Goal: Information Seeking & Learning: Understand process/instructions

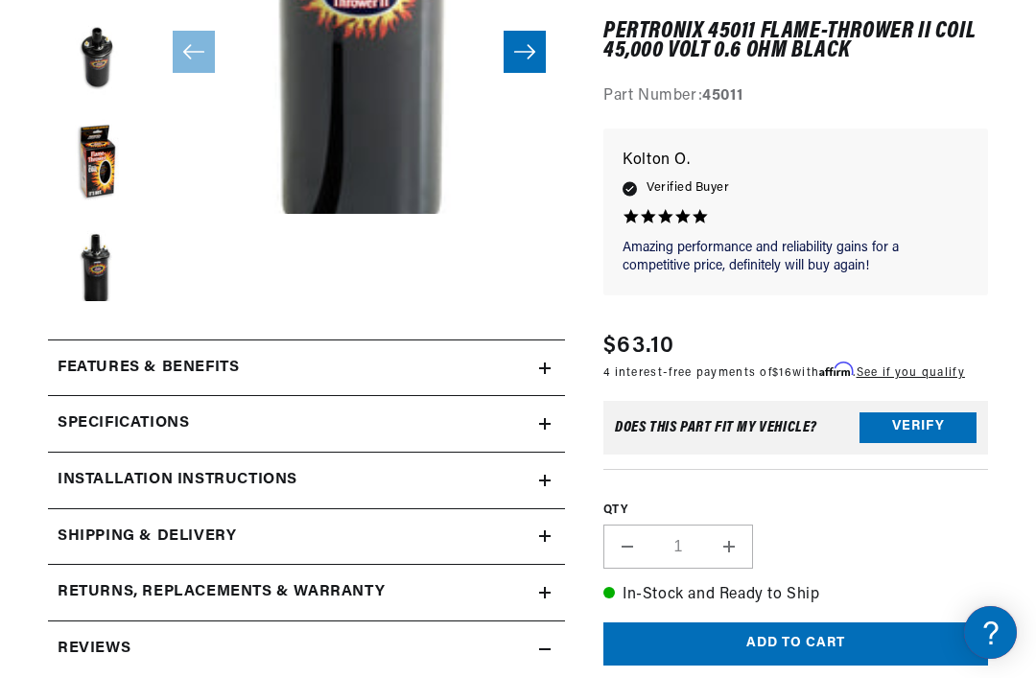
click at [552, 371] on summary "Features & Benefits" at bounding box center [306, 369] width 517 height 56
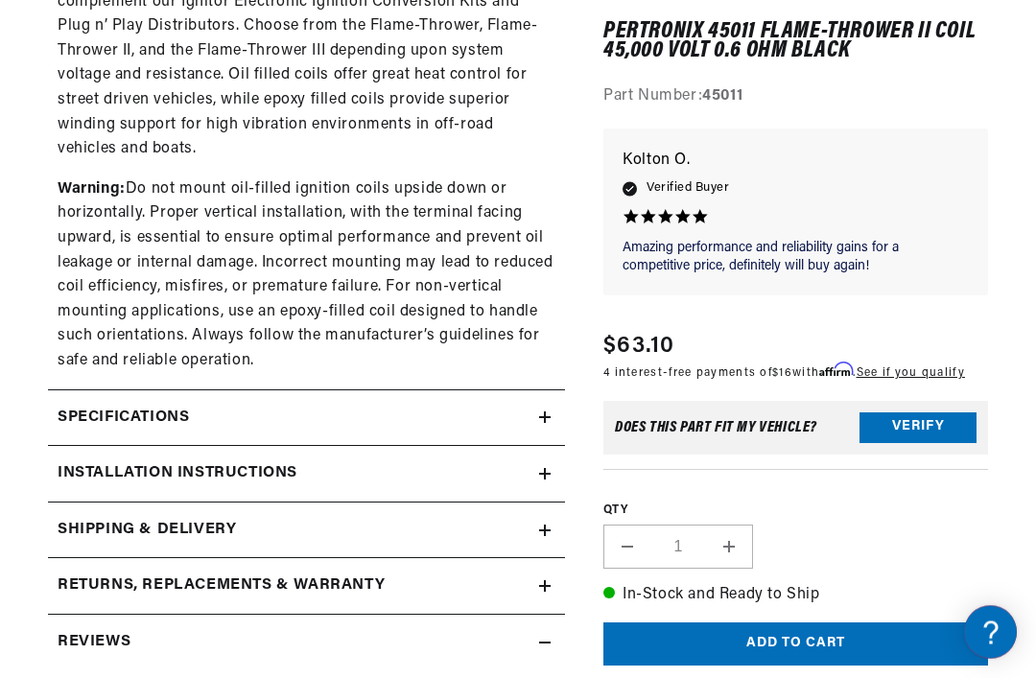
scroll to position [1317, 0]
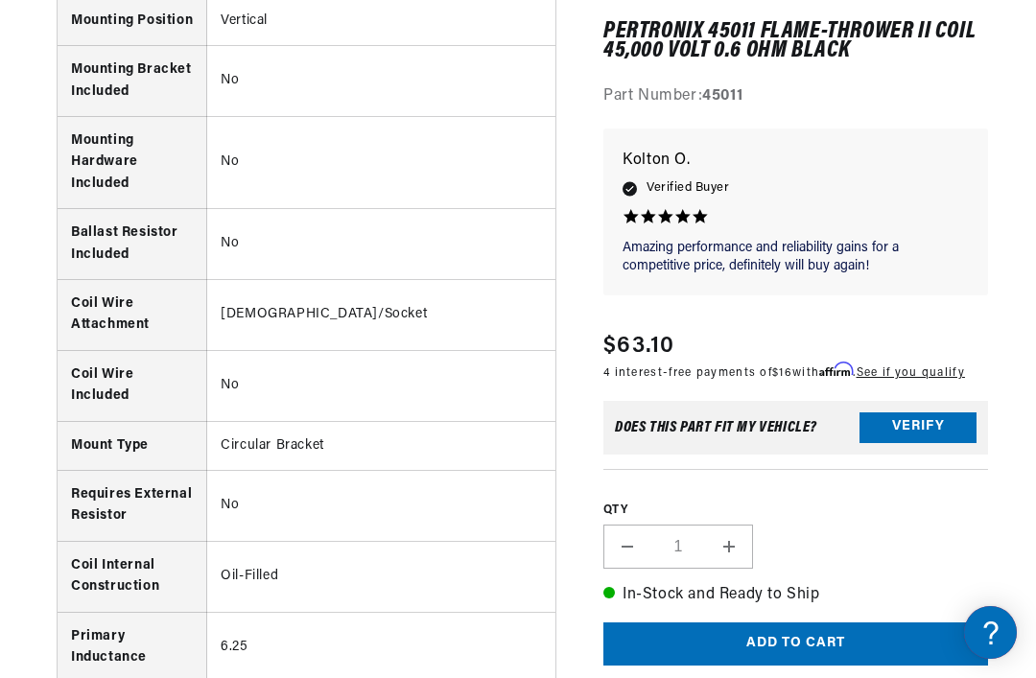
scroll to position [2304, 0]
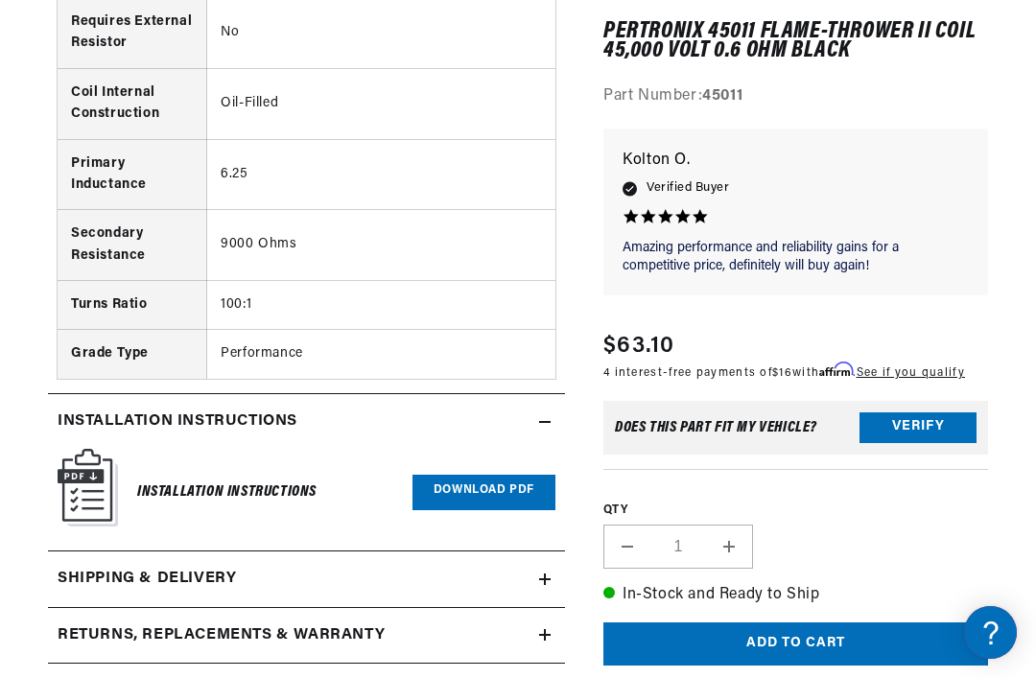
click at [495, 475] on link "Download PDF" at bounding box center [484, 493] width 143 height 36
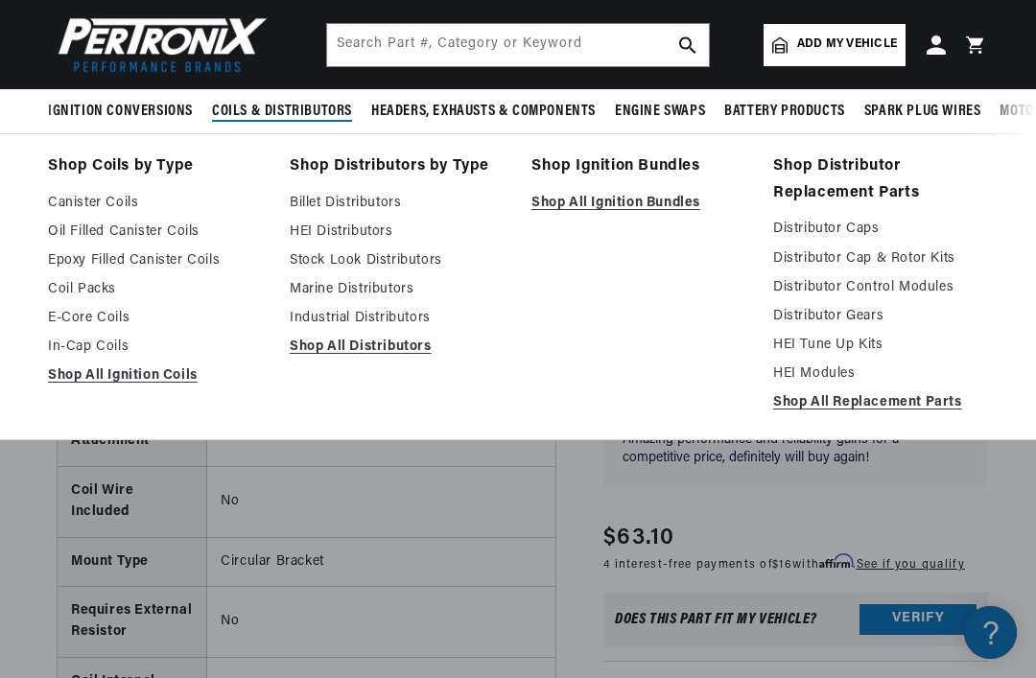
scroll to position [0, 0]
click at [158, 237] on link "Oil Filled Canister Coils" at bounding box center [155, 232] width 215 height 23
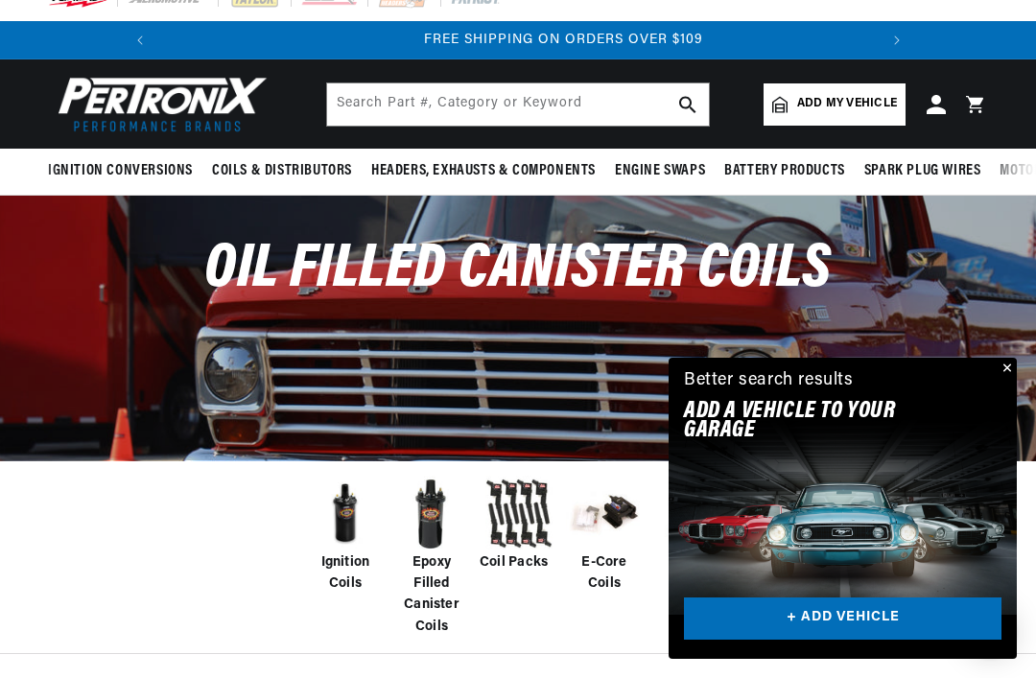
scroll to position [0, 717]
click at [1022, 418] on div "Oil Filled Canister Coils" at bounding box center [518, 328] width 1036 height 264
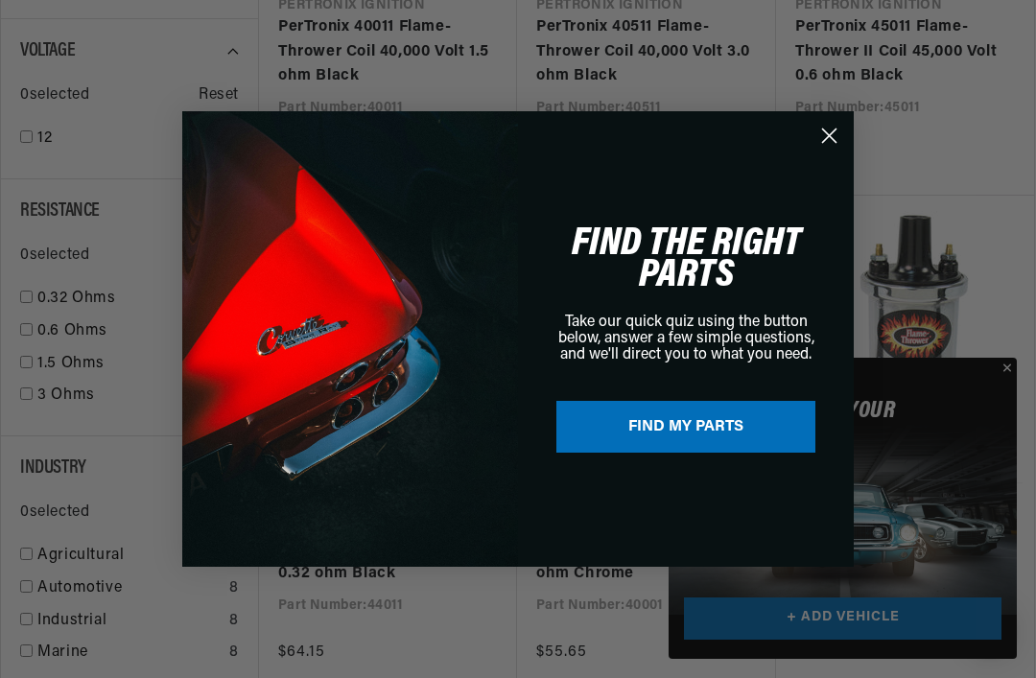
scroll to position [1084, 0]
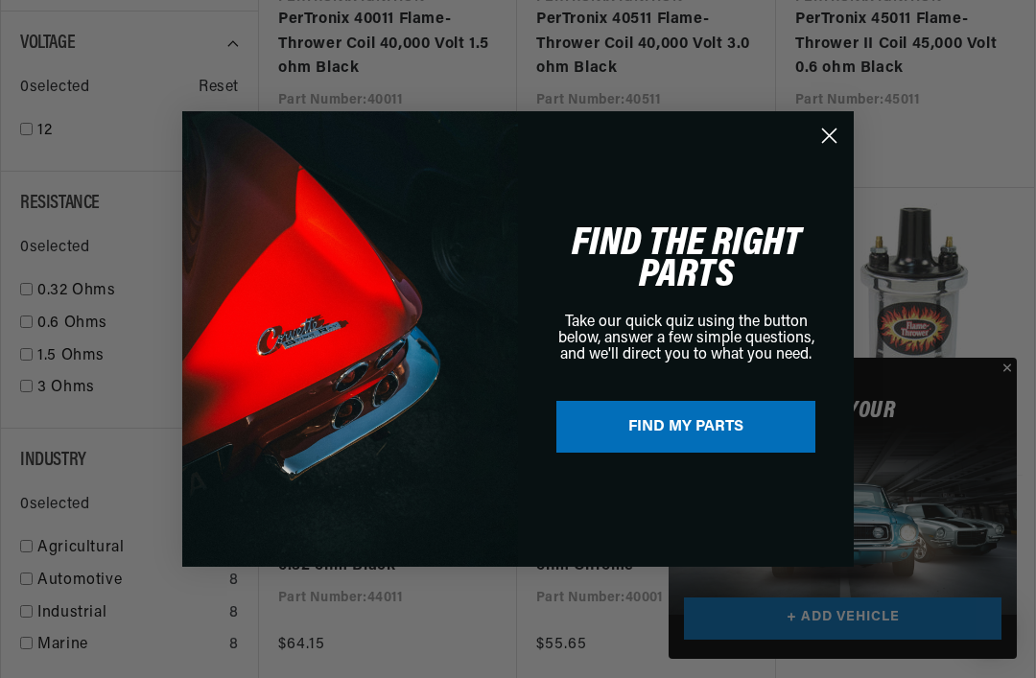
click at [858, 165] on div "Close dialog FIND THE RIGHT PARTS Take our quick quiz using the button below, a…" at bounding box center [518, 339] width 710 height 494
click at [840, 152] on circle "Close dialog" at bounding box center [830, 136] width 32 height 32
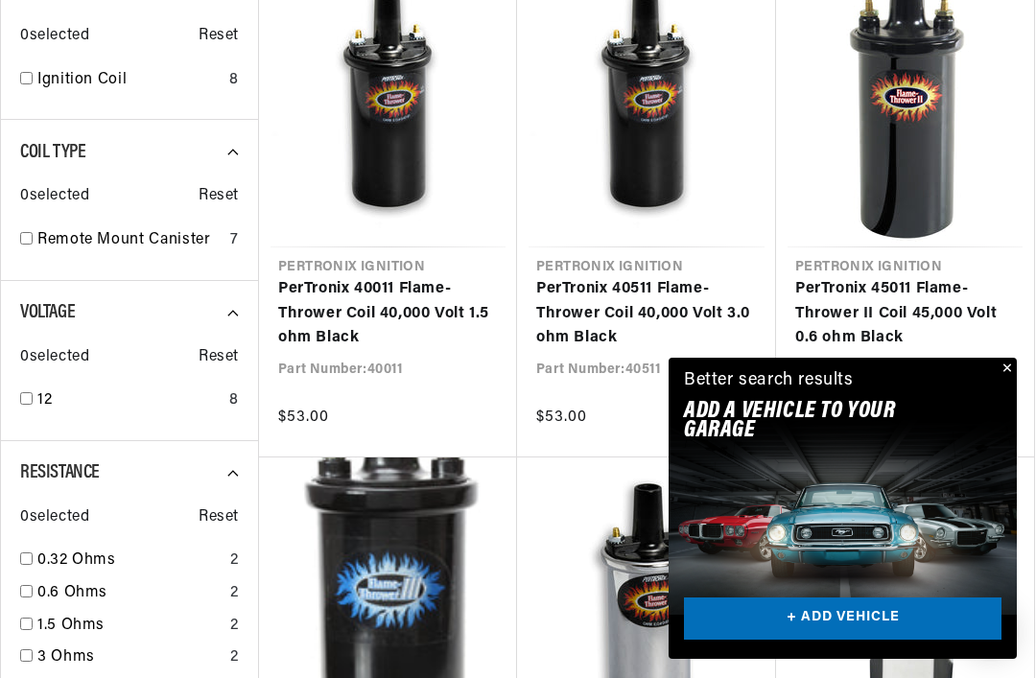
click at [957, 277] on link "PerTronix 45011 Flame-Thrower II Coil 45,000 Volt 0.6 ohm Black" at bounding box center [906, 314] width 220 height 74
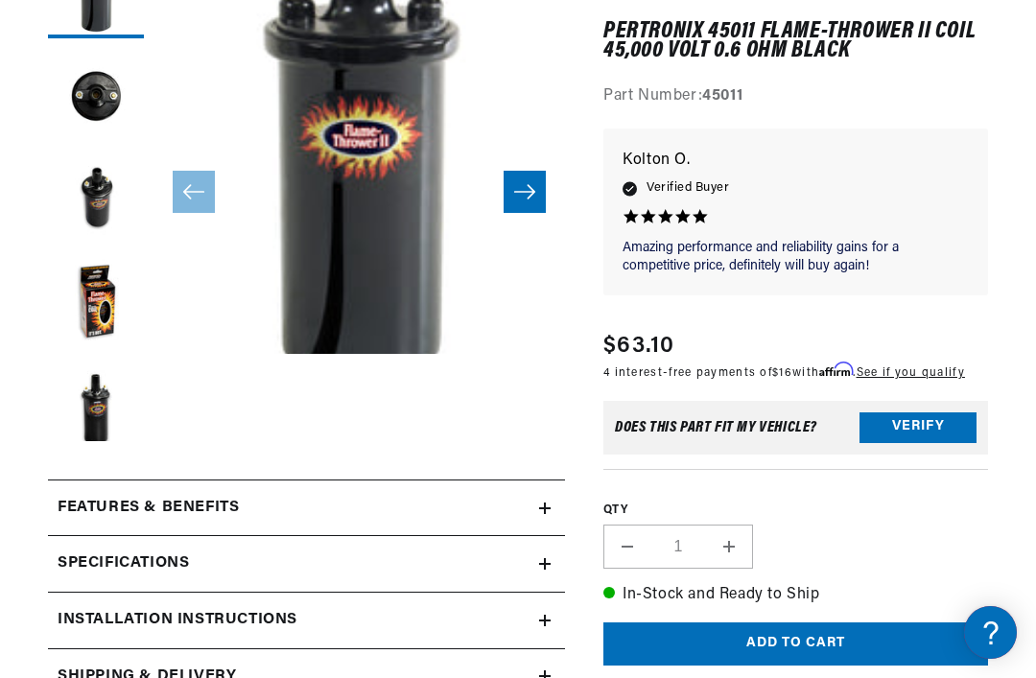
scroll to position [361, 0]
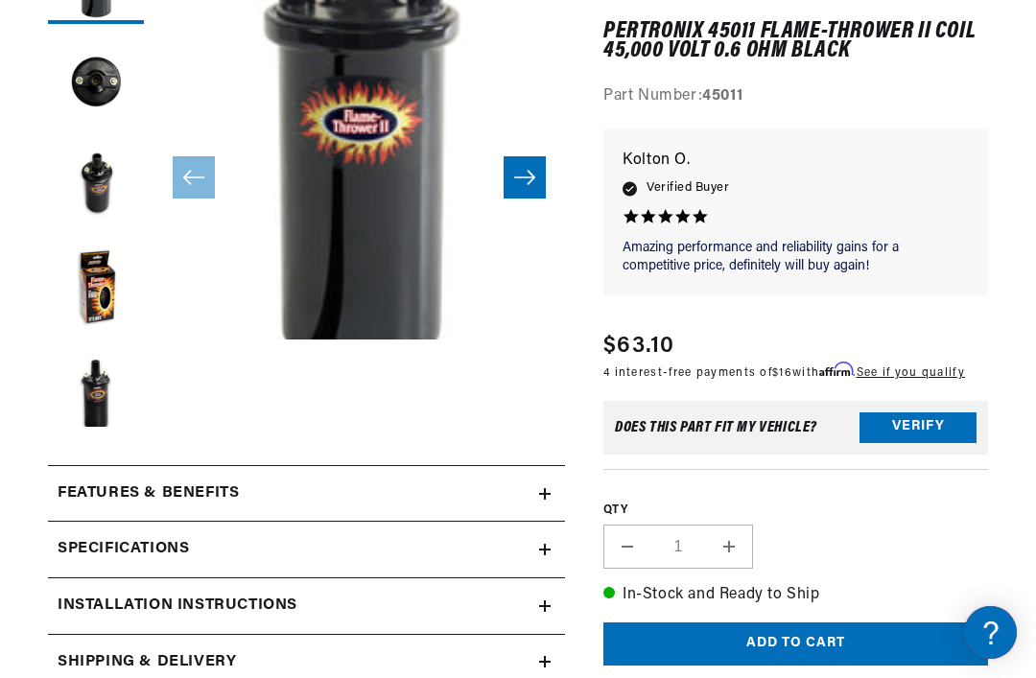
click at [559, 522] on summary "Installation instructions" at bounding box center [306, 494] width 517 height 56
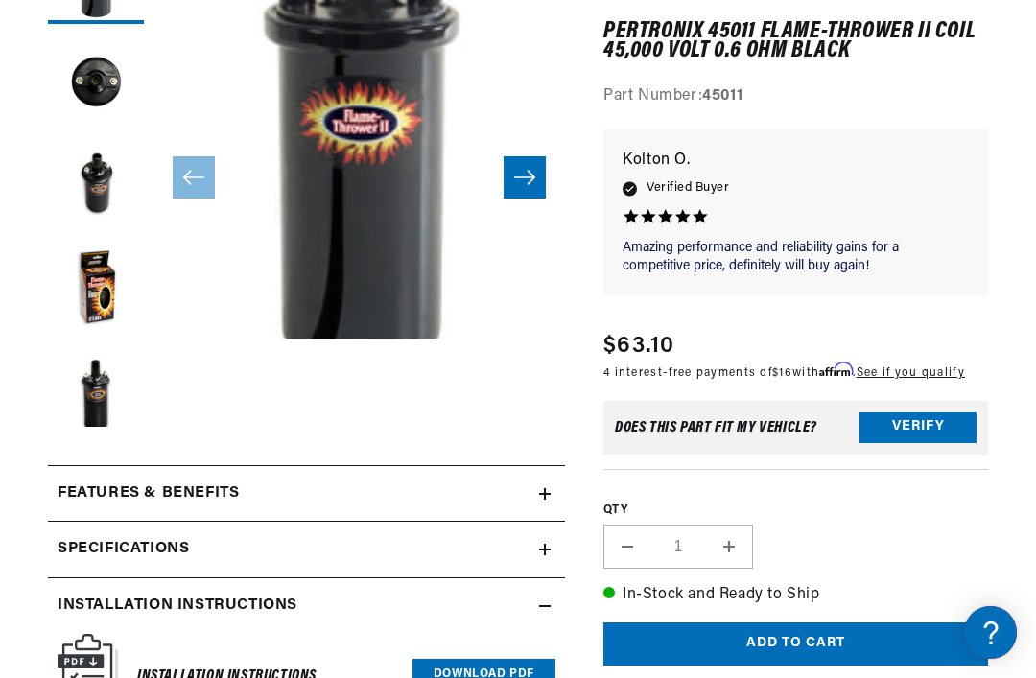
click at [453, 673] on link "Download PDF" at bounding box center [484, 677] width 143 height 36
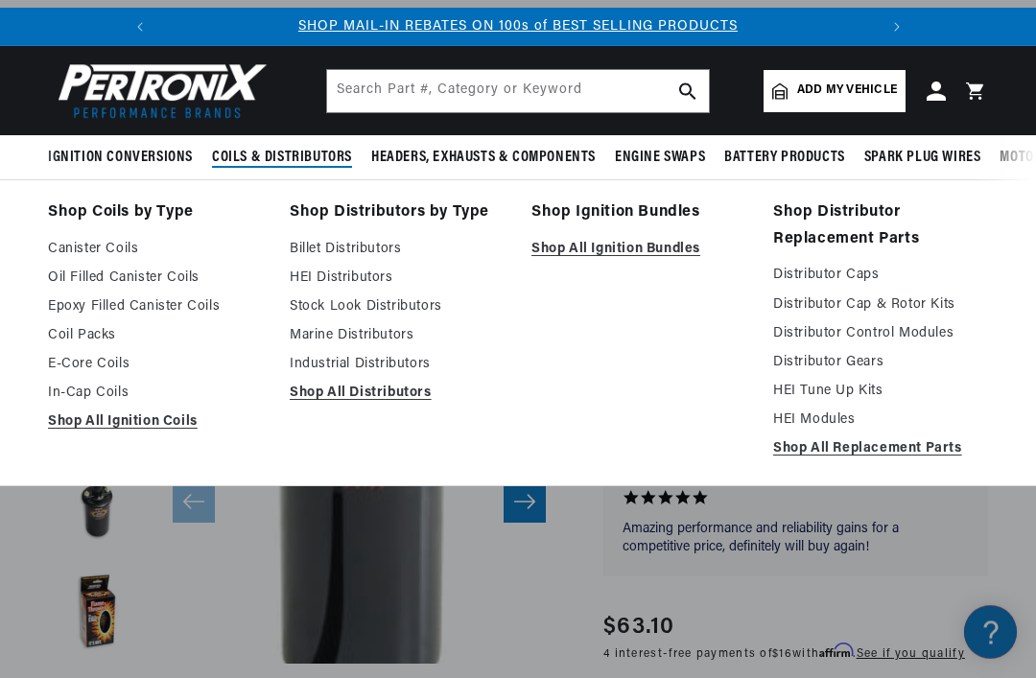
scroll to position [36, 0]
click at [925, 330] on link "Distributor Control Modules" at bounding box center [880, 333] width 215 height 23
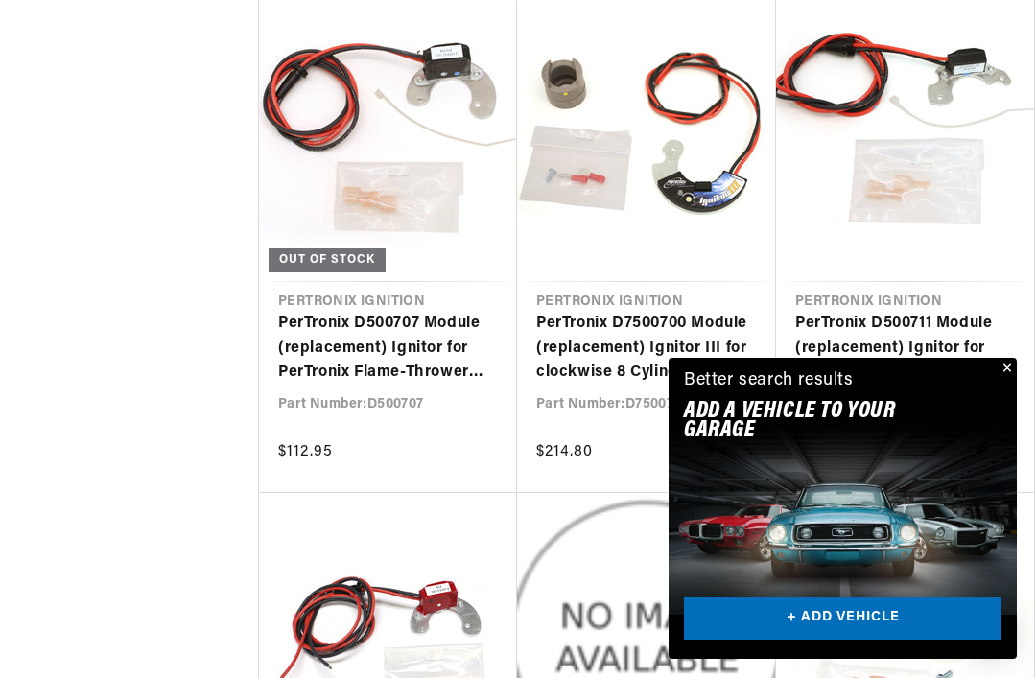
scroll to position [0, 717]
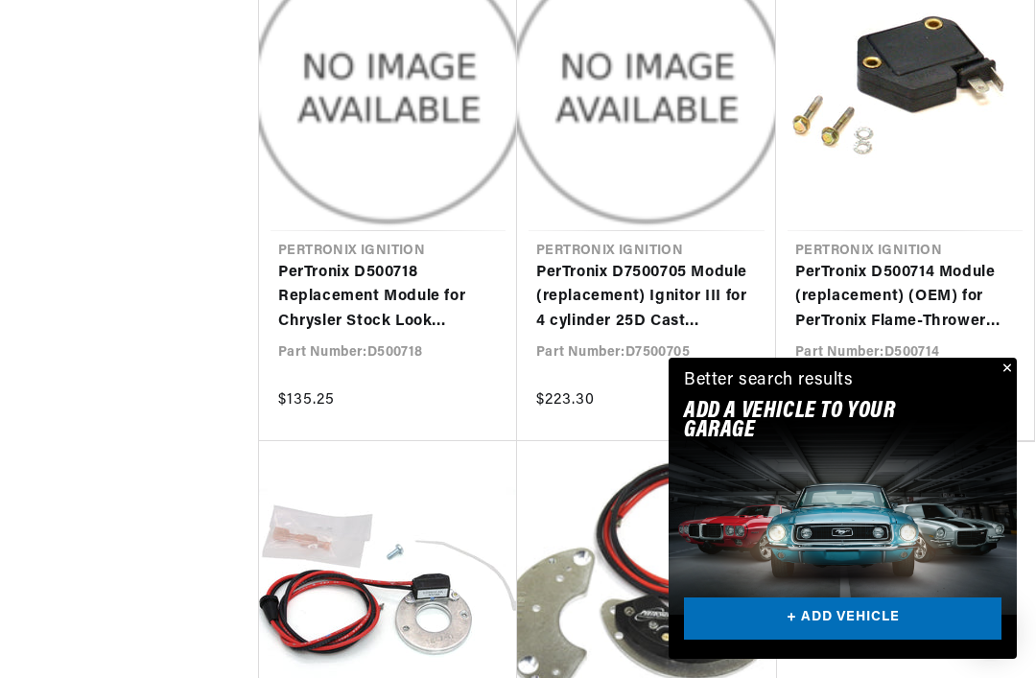
scroll to position [0, 717]
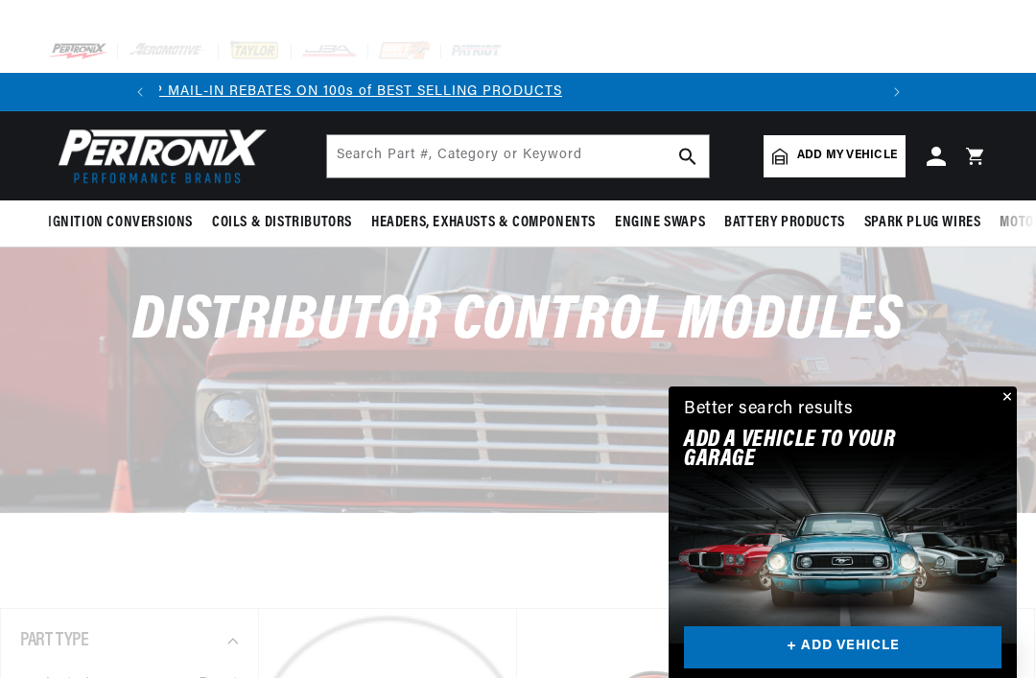
scroll to position [0, 717]
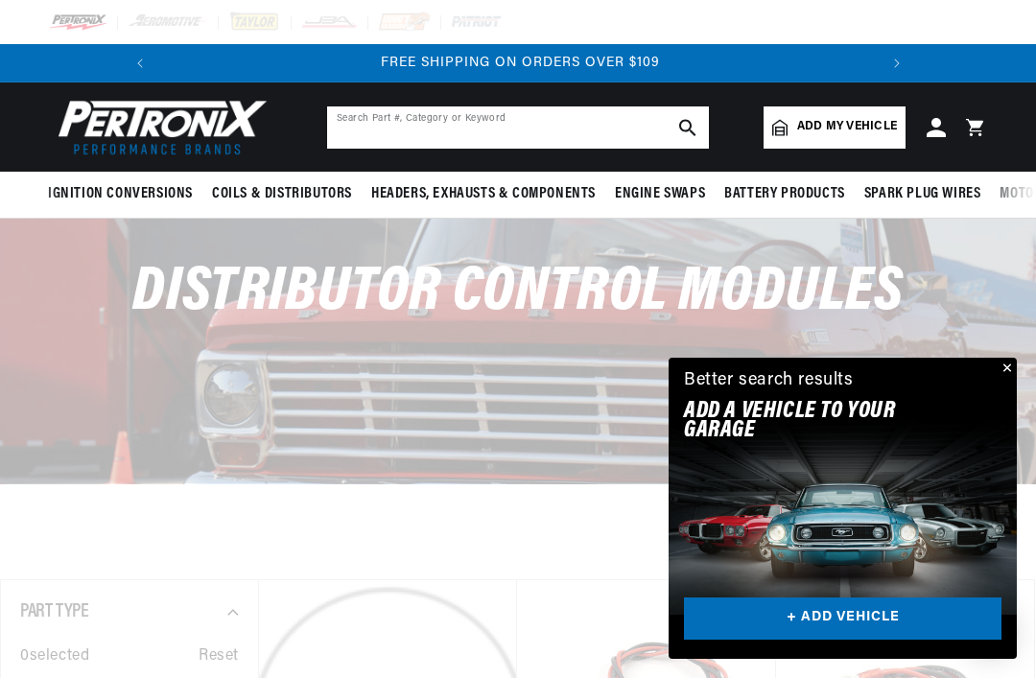
click at [628, 110] on input "text" at bounding box center [518, 128] width 382 height 42
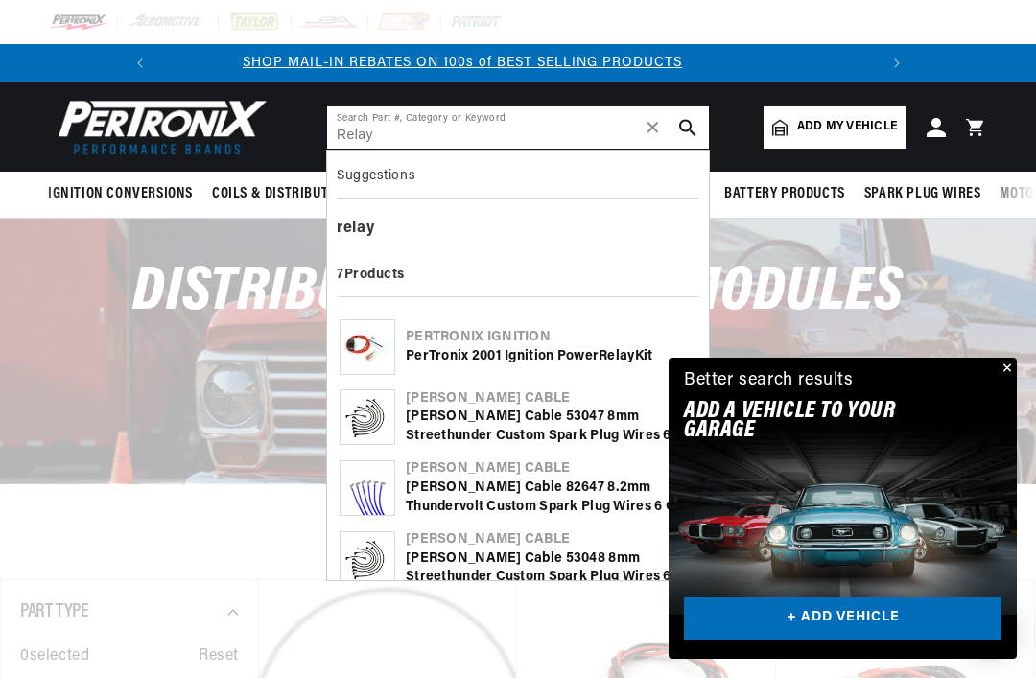
scroll to position [0, 0]
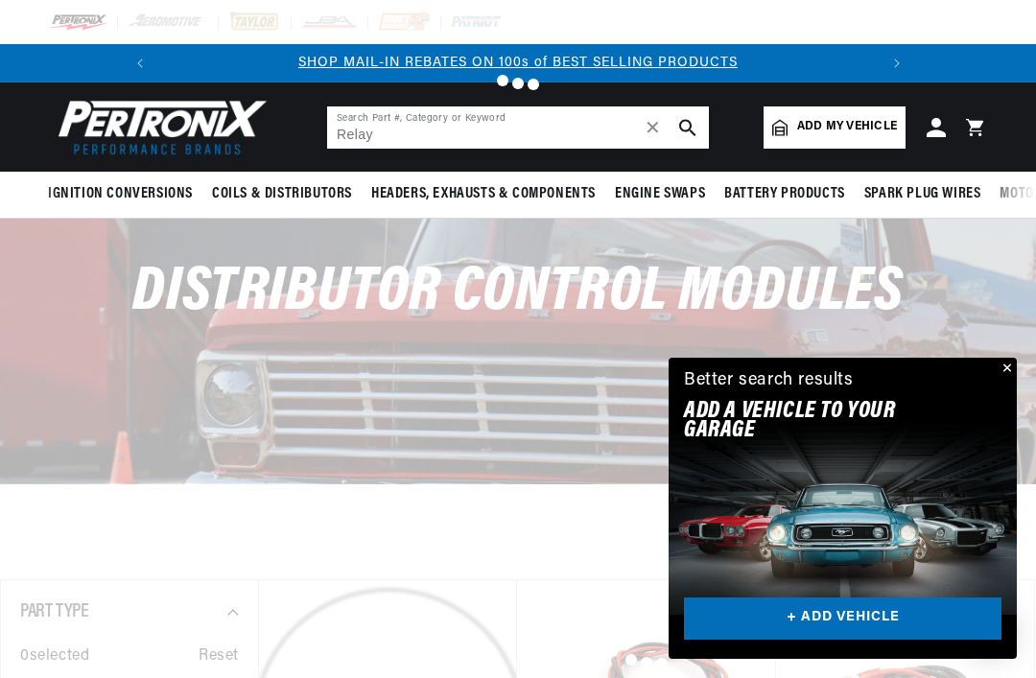
type input "Relay"
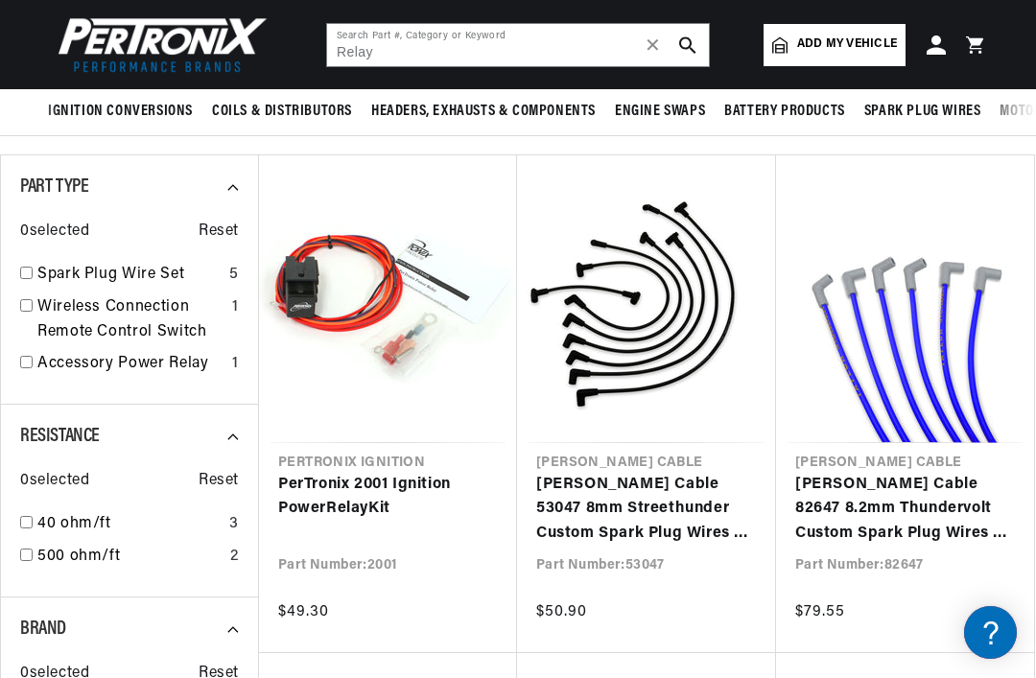
click at [381, 485] on link "PerTronix 2001 Ignition Power Relay Kit" at bounding box center [388, 497] width 220 height 49
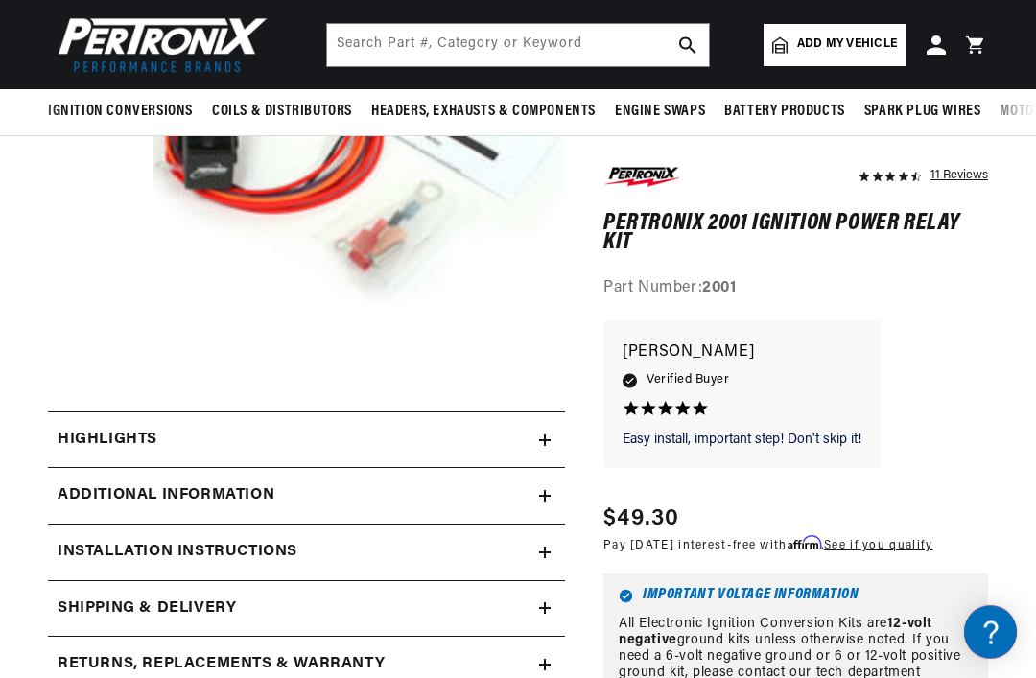
scroll to position [335, 0]
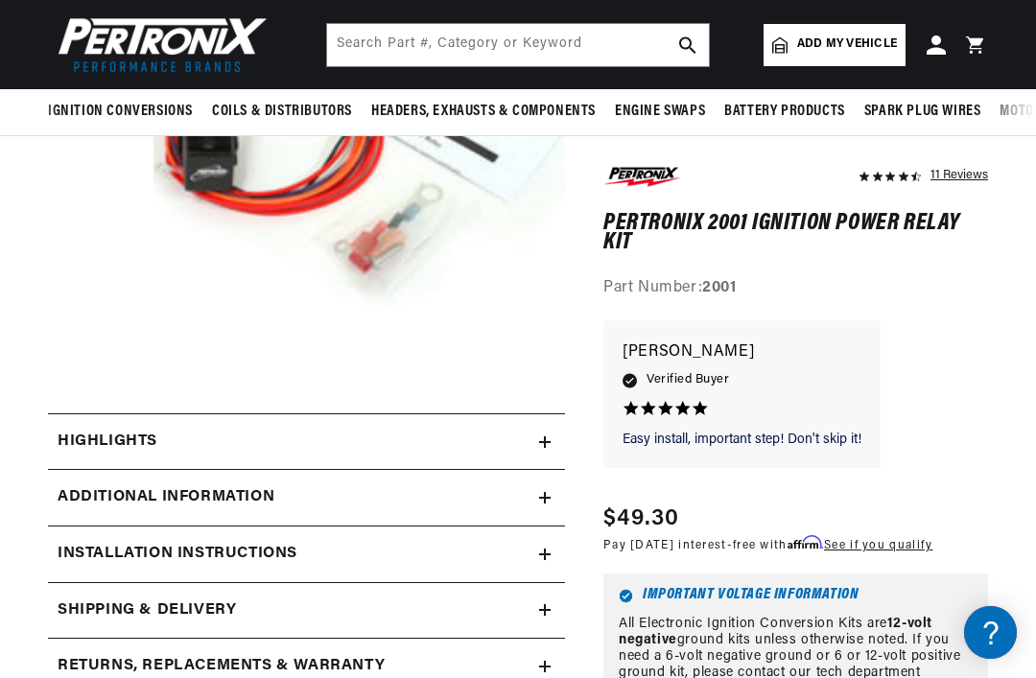
click at [546, 437] on icon at bounding box center [545, 443] width 12 height 12
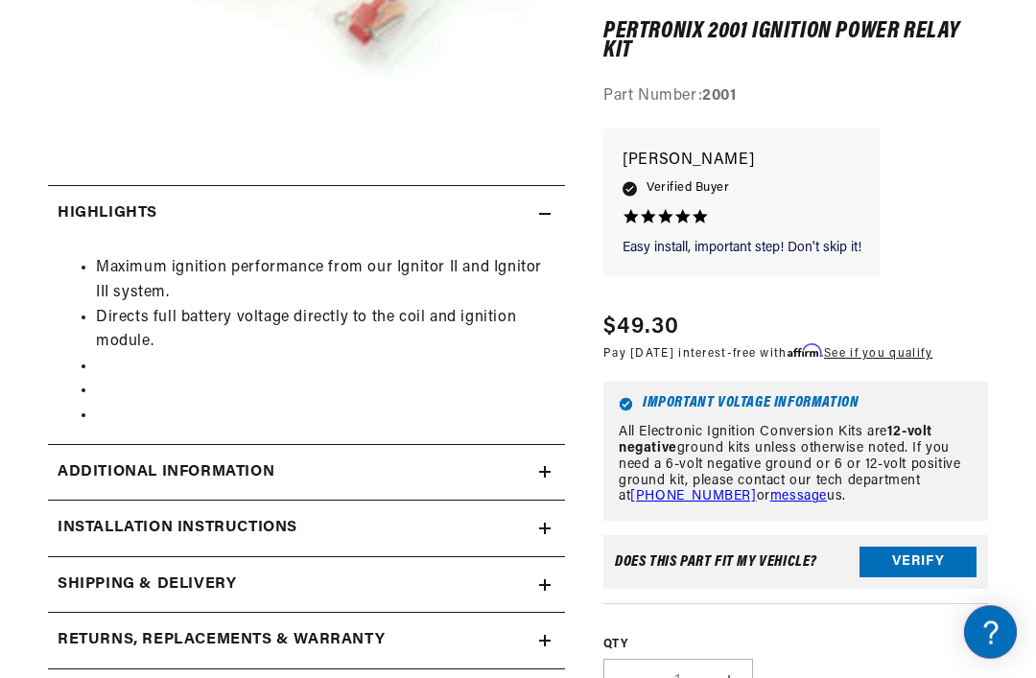
scroll to position [564, 0]
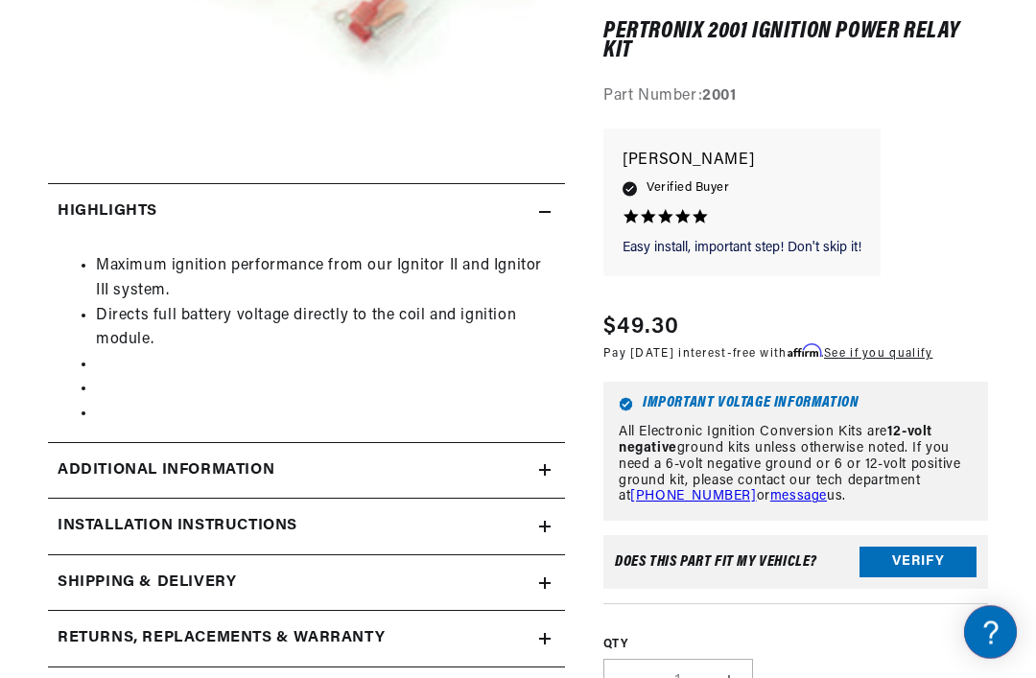
click at [549, 241] on summary "Additional Information" at bounding box center [306, 213] width 517 height 56
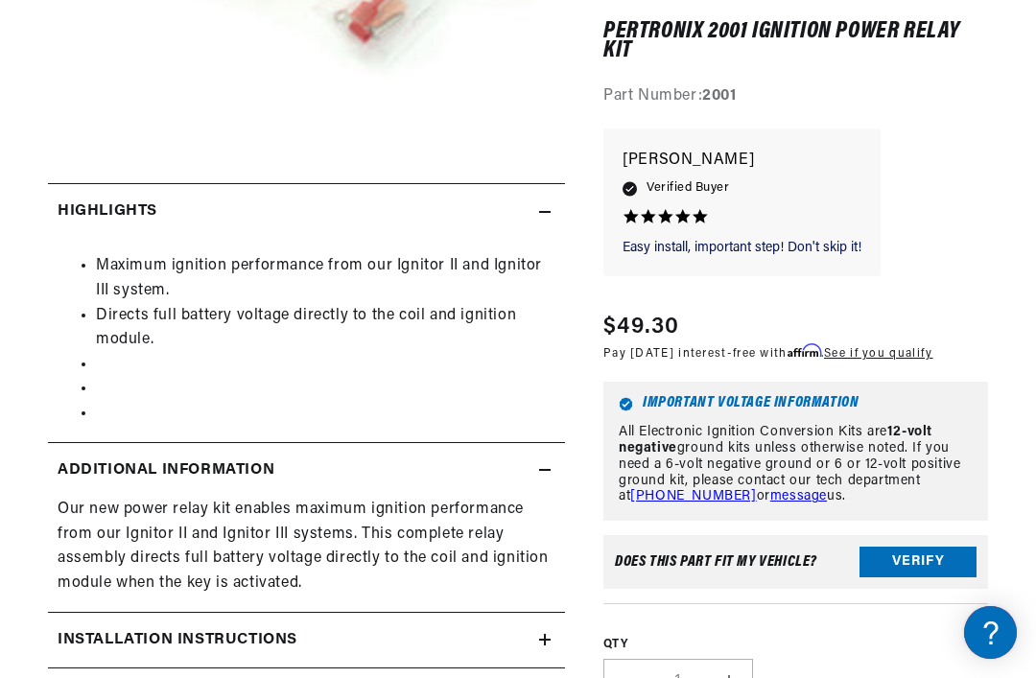
scroll to position [0, 0]
click at [555, 240] on summary "Installation instructions" at bounding box center [306, 212] width 517 height 56
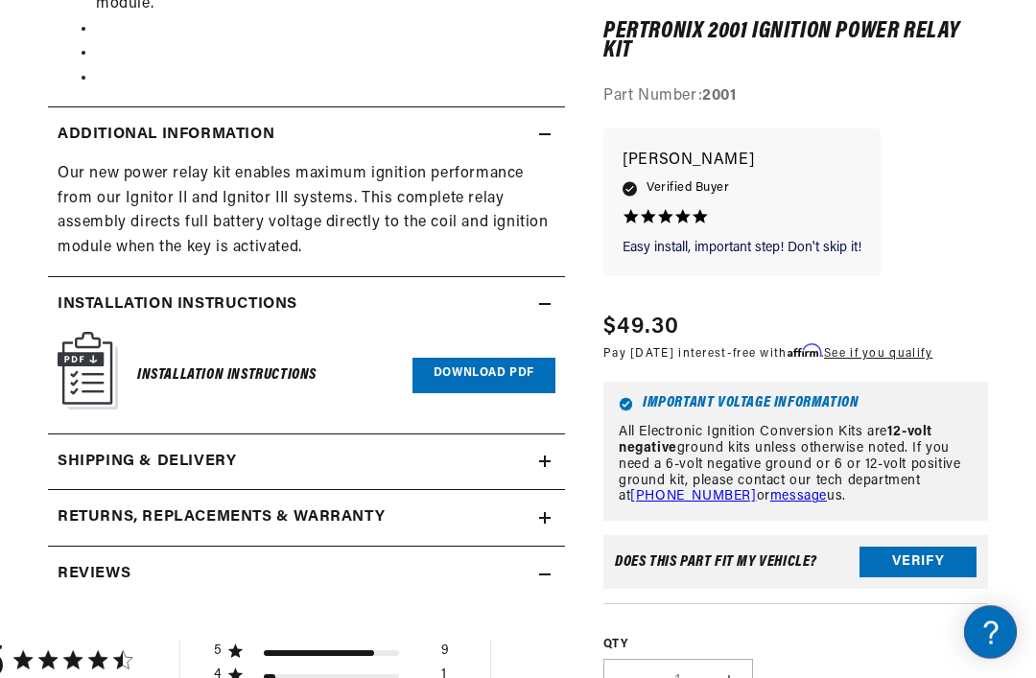
scroll to position [902, 0]
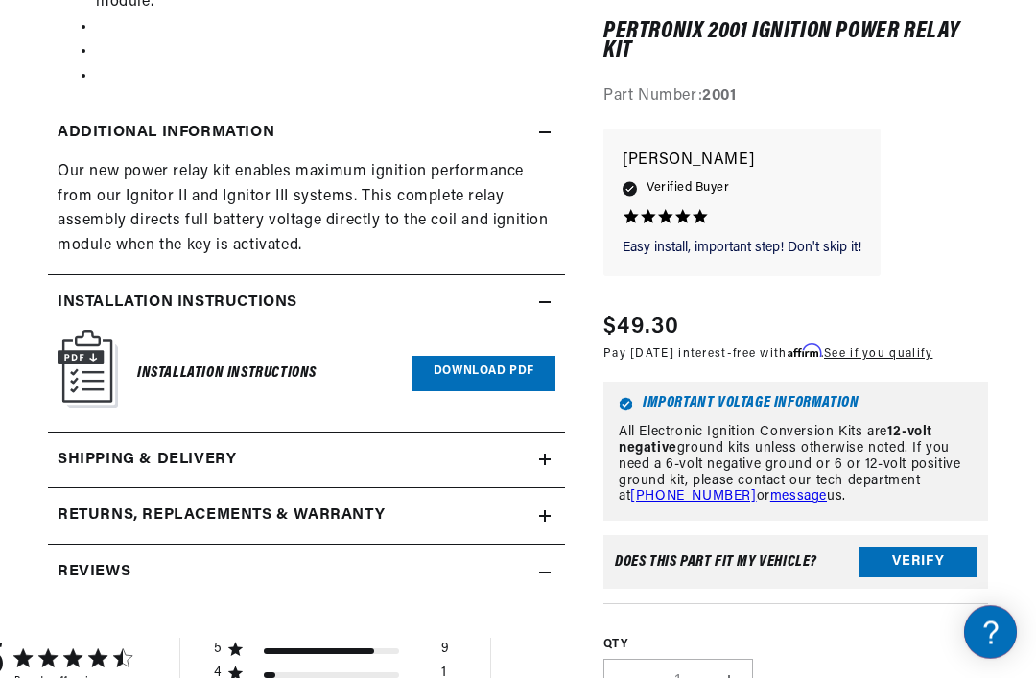
click at [499, 366] on link "Download PDF" at bounding box center [484, 375] width 143 height 36
